Goal: Task Accomplishment & Management: Use online tool/utility

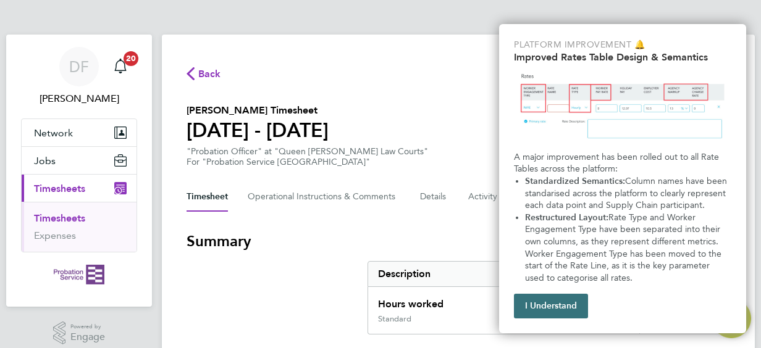
click at [550, 299] on button "I Understand" at bounding box center [551, 306] width 74 height 25
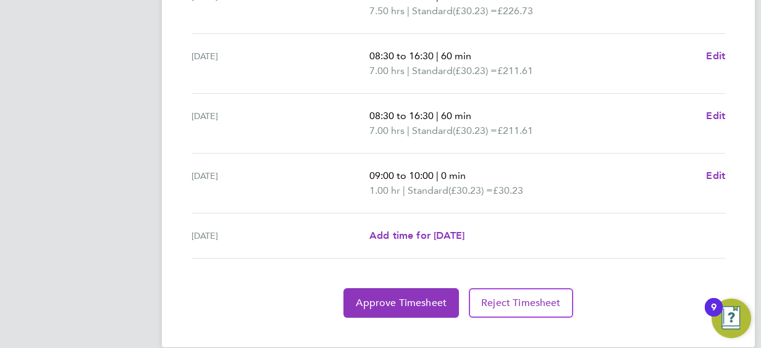
scroll to position [557, 0]
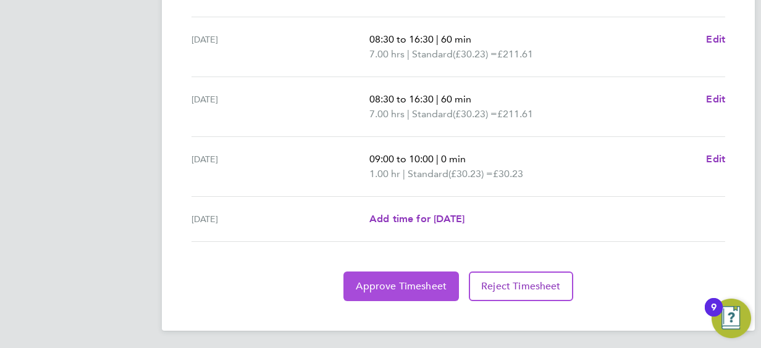
click at [418, 273] on button "Approve Timesheet" at bounding box center [401, 287] width 116 height 30
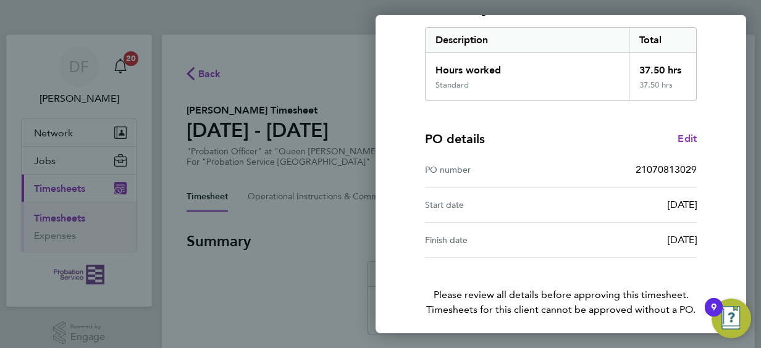
scroll to position [242, 0]
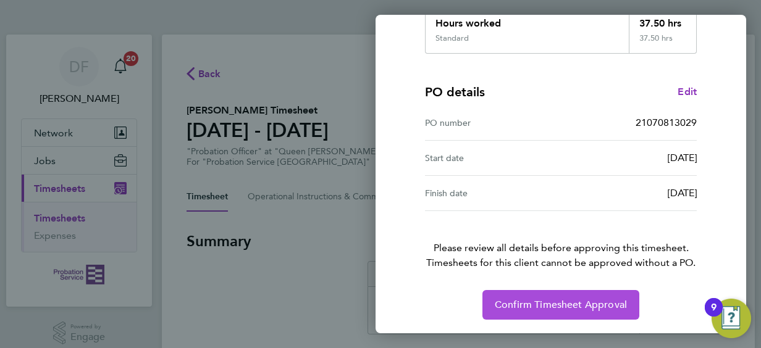
click at [542, 300] on span "Confirm Timesheet Approval" at bounding box center [561, 305] width 132 height 12
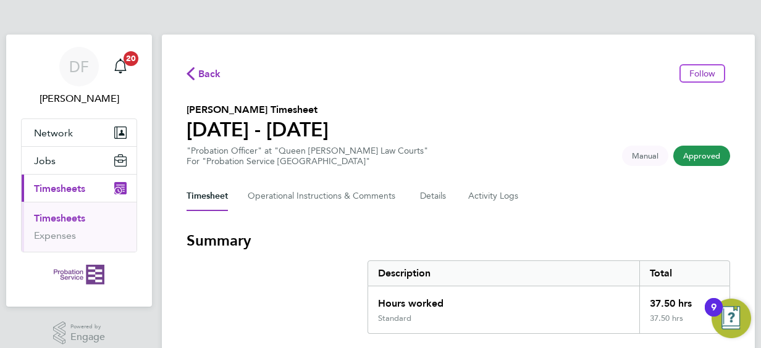
click at [700, 152] on span "Approved" at bounding box center [701, 156] width 57 height 20
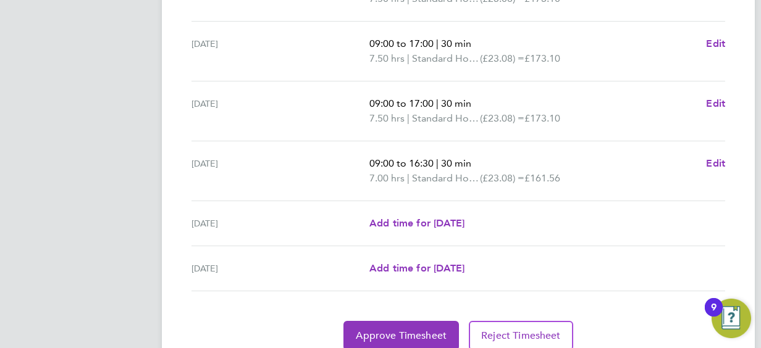
scroll to position [542, 0]
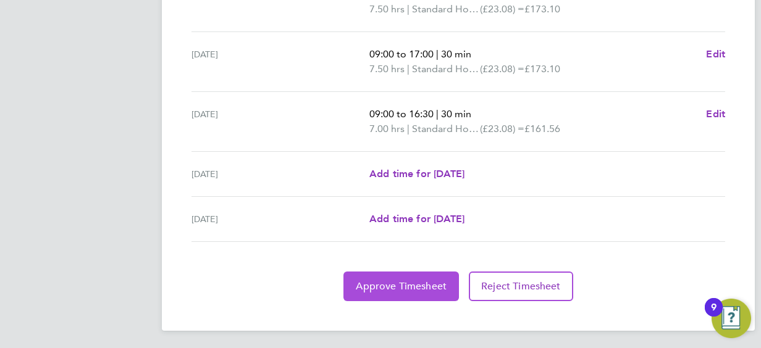
click at [395, 277] on button "Approve Timesheet" at bounding box center [401, 287] width 116 height 30
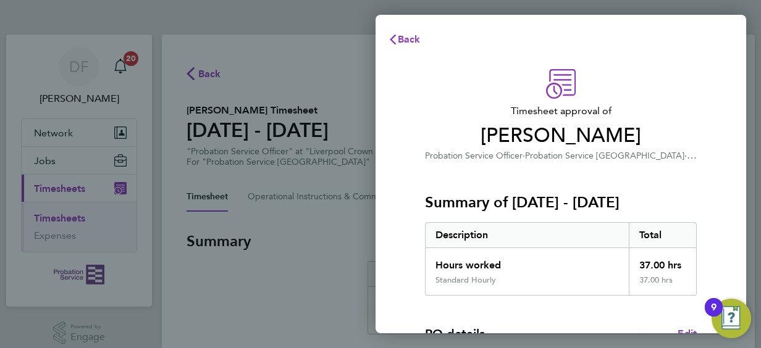
scroll to position [242, 0]
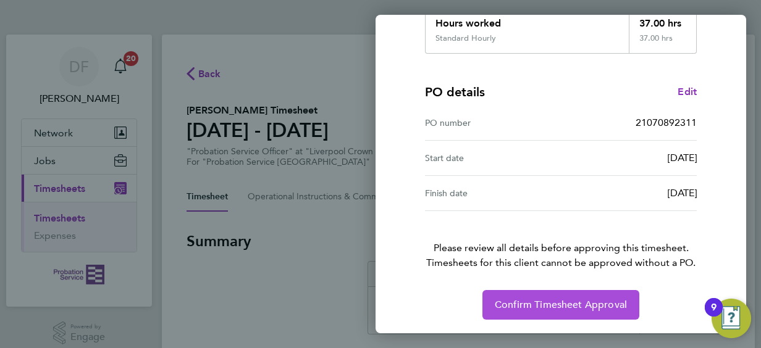
click at [586, 302] on span "Confirm Timesheet Approval" at bounding box center [561, 305] width 132 height 12
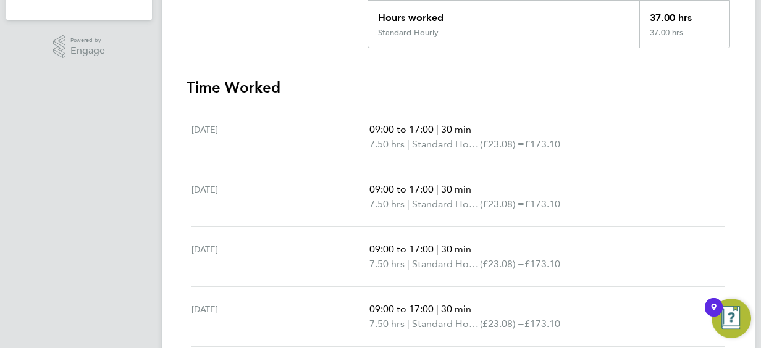
scroll to position [371, 0]
